Goal: Find specific page/section: Find specific page/section

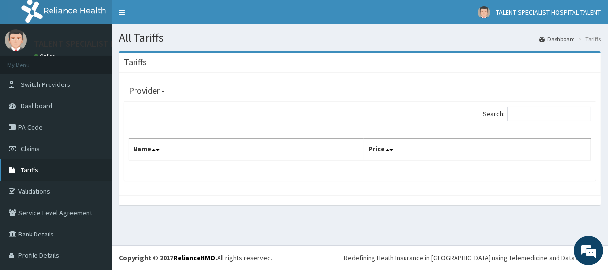
click at [39, 172] on link "Tariffs" at bounding box center [56, 169] width 112 height 21
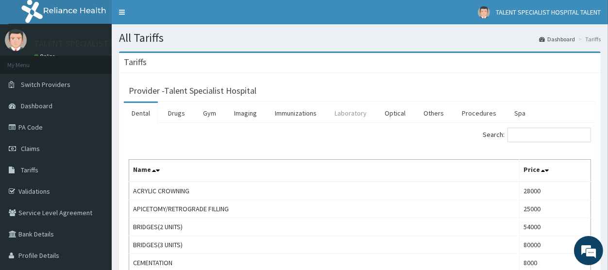
click at [349, 111] on link "Laboratory" at bounding box center [351, 113] width 48 height 20
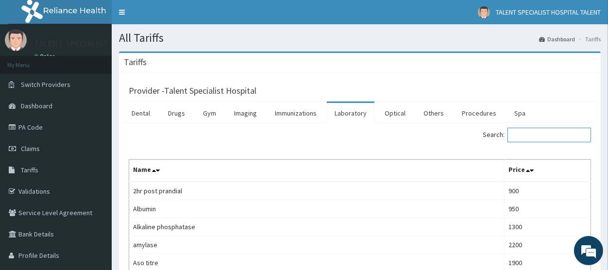
click at [530, 137] on input "Search:" at bounding box center [550, 135] width 84 height 15
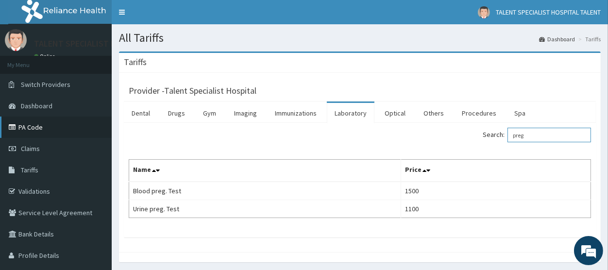
type input "preg"
click at [27, 127] on link "PA Code" at bounding box center [56, 127] width 112 height 21
